Goal: Check status: Check status

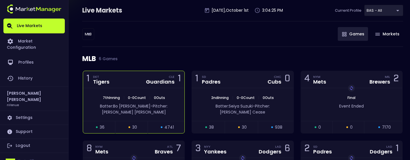
click at [136, 82] on div "1 DET Tigers CLE Guardians 1" at bounding box center [133, 79] width 101 height 17
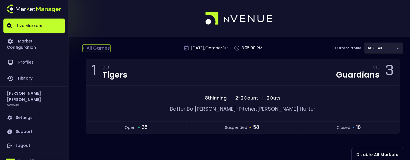
click at [98, 47] on div "< All Games" at bounding box center [96, 48] width 29 height 7
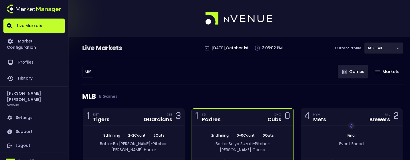
click at [245, 119] on div "1 SD Padres CHC Cubs 0" at bounding box center [242, 117] width 101 height 17
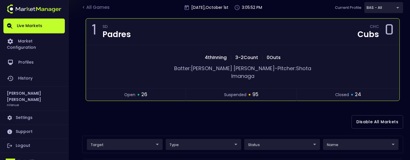
scroll to position [67, 0]
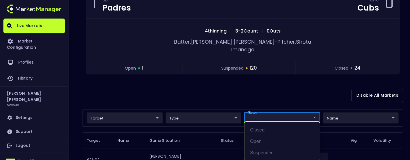
click at [264, 142] on li "open" at bounding box center [281, 141] width 75 height 11
type input "open"
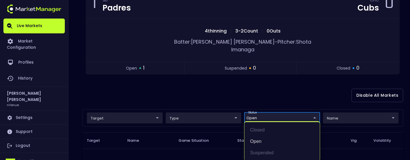
click at [270, 92] on div at bounding box center [205, 80] width 410 height 160
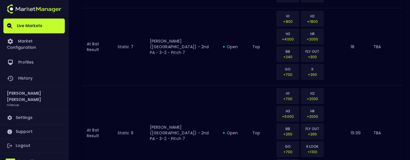
scroll to position [814, 0]
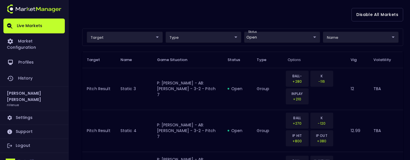
scroll to position [0, 0]
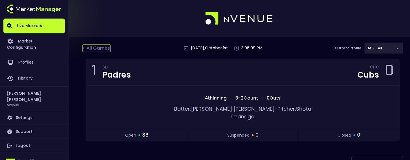
click at [92, 47] on div "< All Games" at bounding box center [96, 48] width 29 height 7
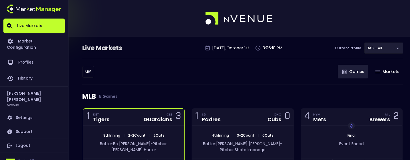
click at [124, 113] on div "1 DET Tigers CLE Guardians 3" at bounding box center [133, 117] width 101 height 17
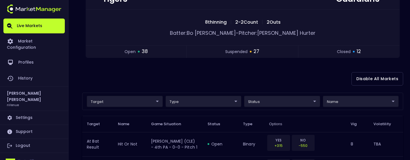
scroll to position [78, 0]
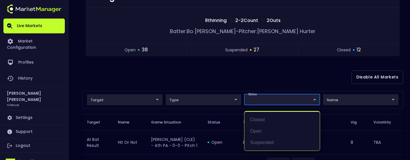
click at [270, 131] on li "open" at bounding box center [281, 131] width 75 height 11
type input "open"
click at [244, 62] on div at bounding box center [205, 80] width 410 height 160
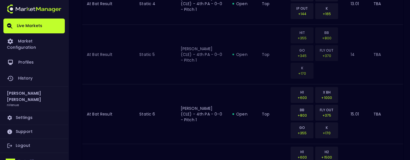
scroll to position [119, 0]
